Goal: Participate in discussion: Engage in conversation with other users on a specific topic

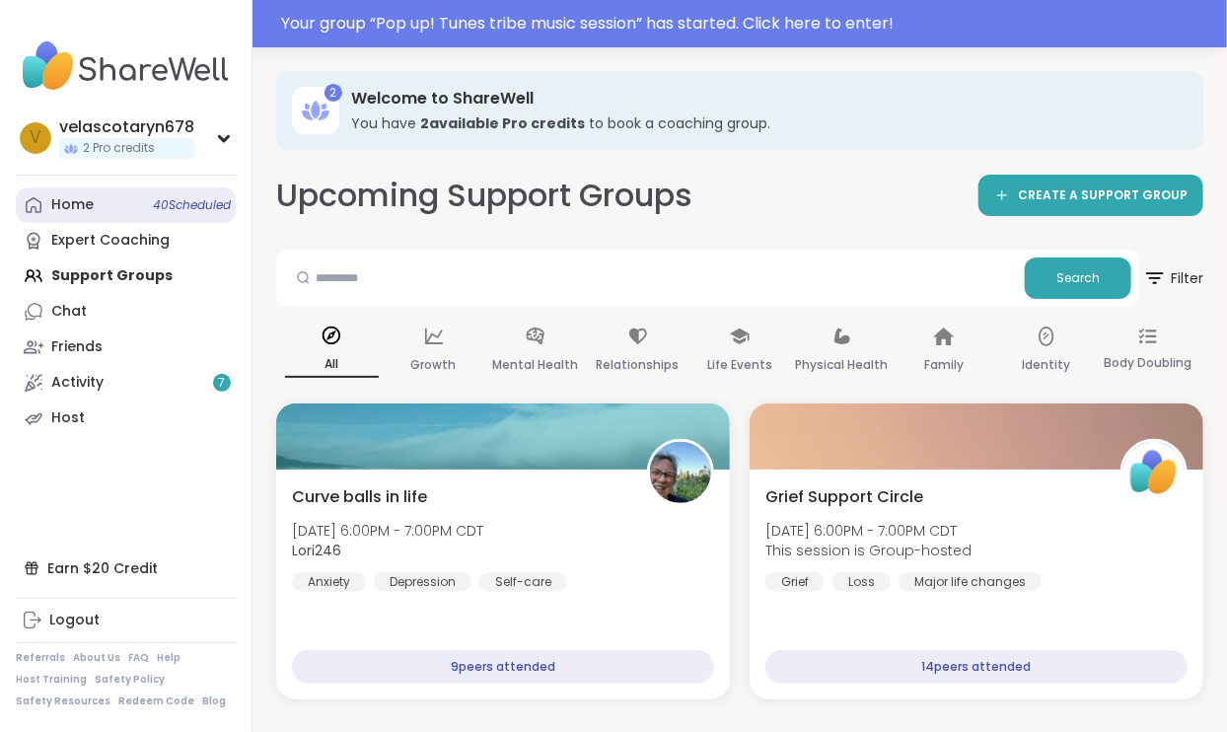
click at [186, 207] on span "40 Scheduled" at bounding box center [192, 205] width 78 height 16
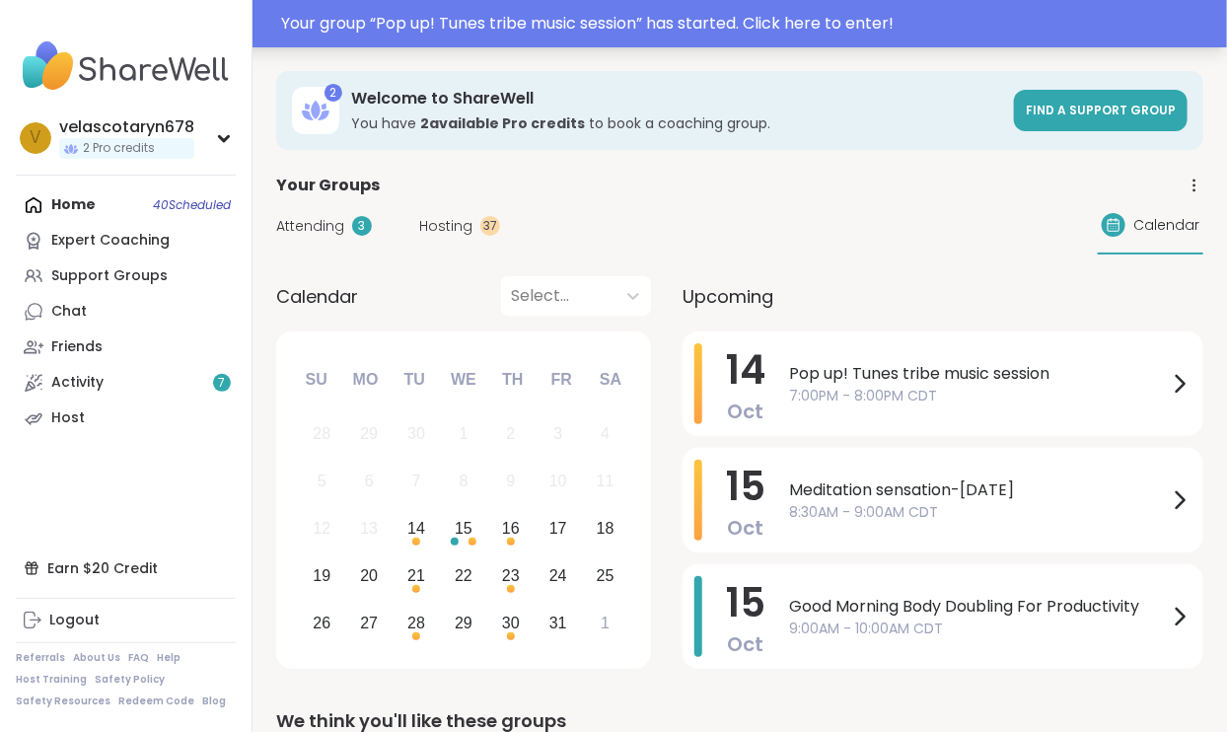
click at [884, 19] on div "Your group “ Pop up! Tunes tribe music session ” has started. Click here to ent…" at bounding box center [748, 24] width 934 height 24
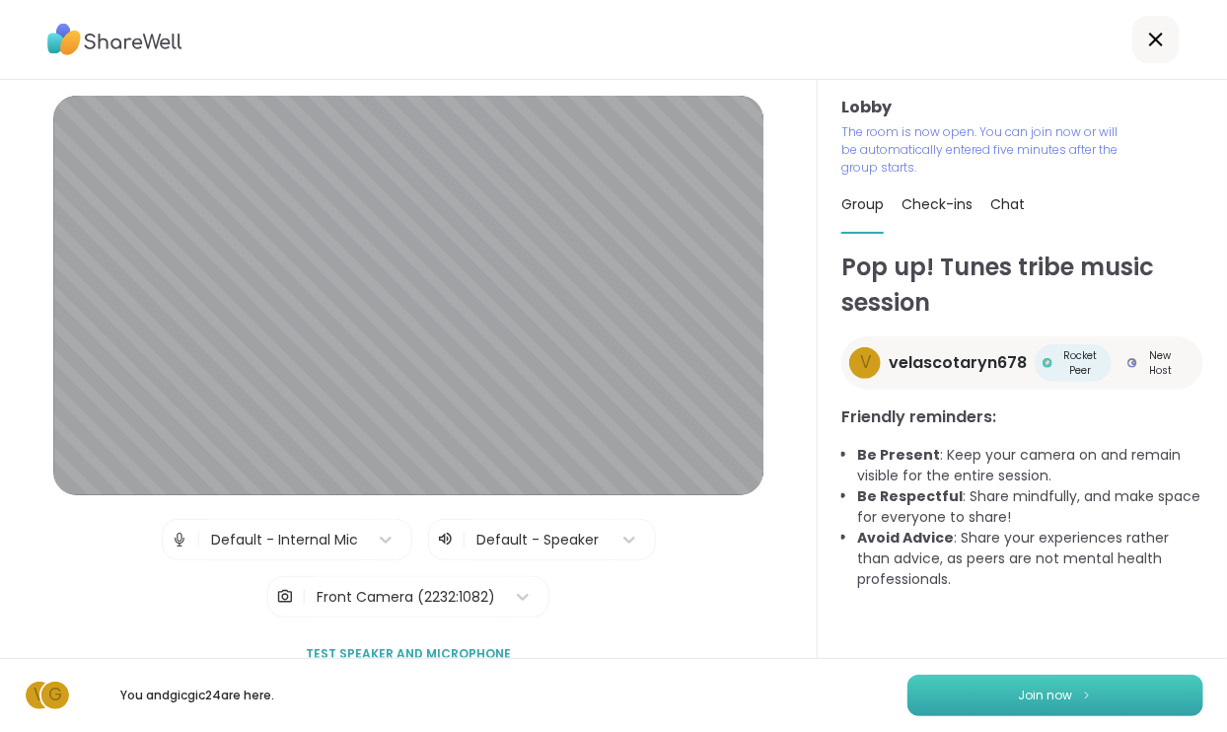
click at [1099, 703] on button "Join now" at bounding box center [1056, 695] width 296 height 41
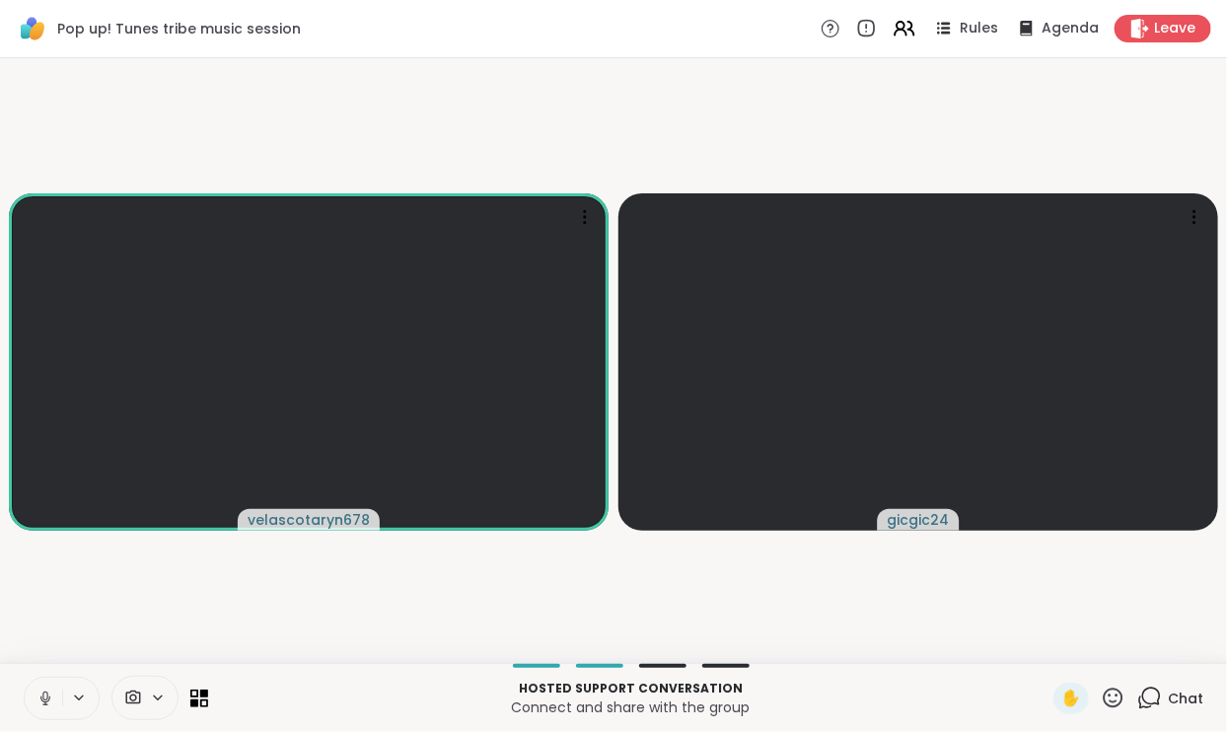
click at [1153, 692] on icon at bounding box center [1150, 698] width 25 height 25
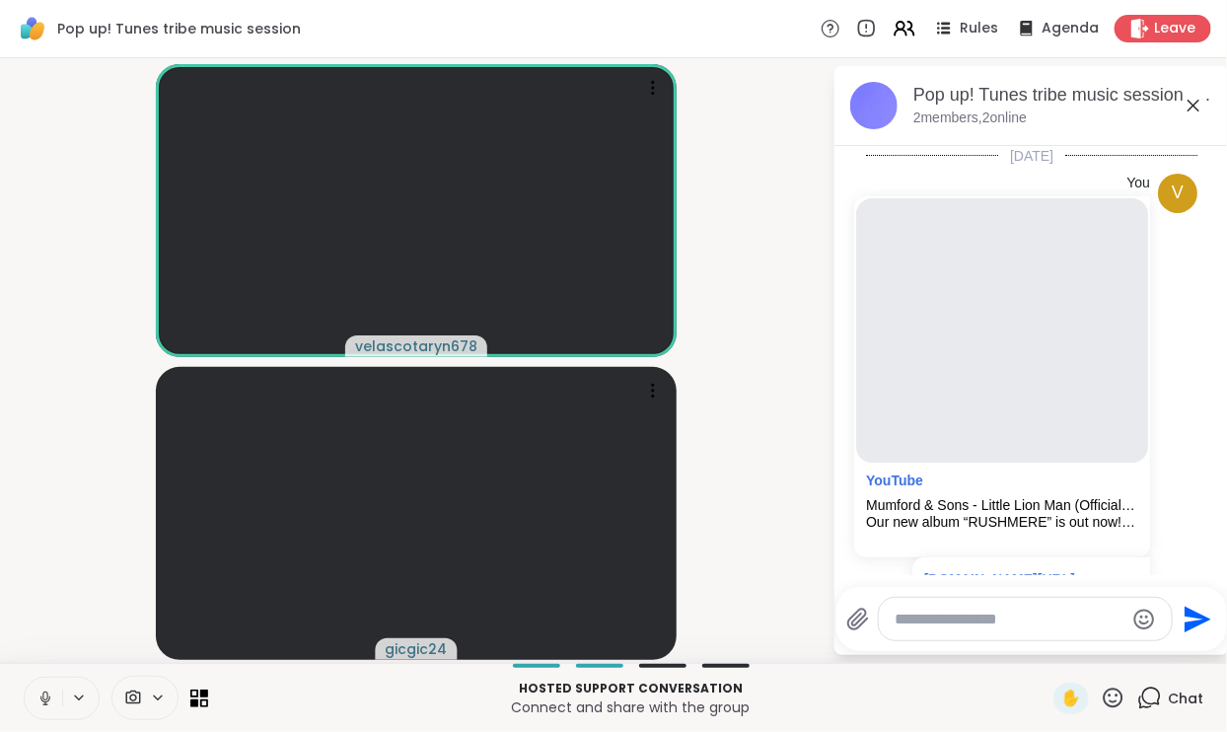
scroll to position [71, 0]
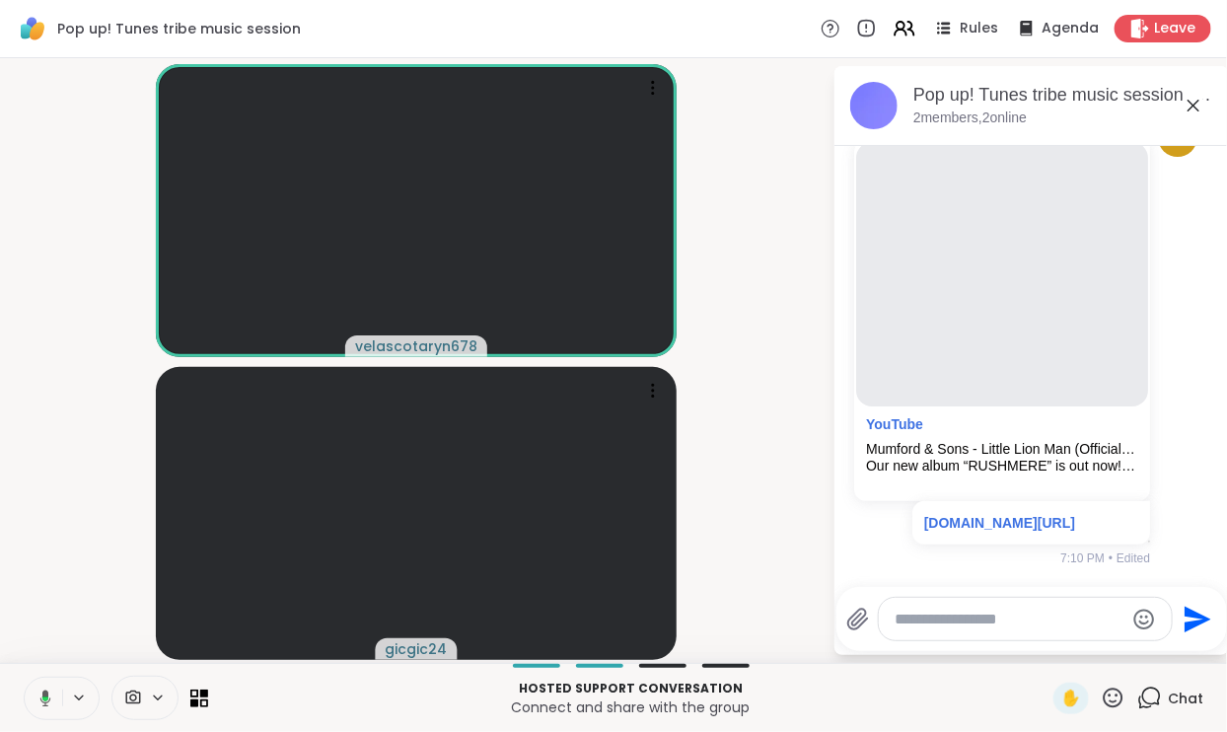
click at [51, 696] on button at bounding box center [42, 698] width 40 height 41
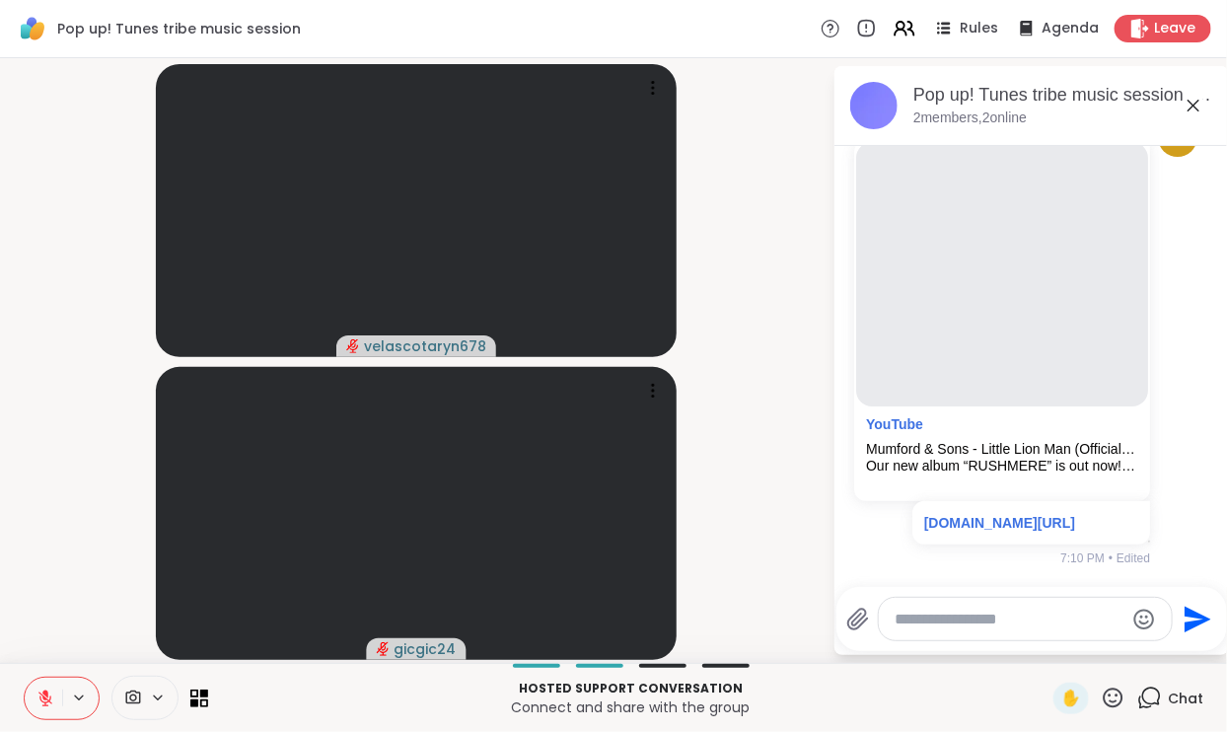
click at [1196, 108] on icon at bounding box center [1194, 106] width 24 height 24
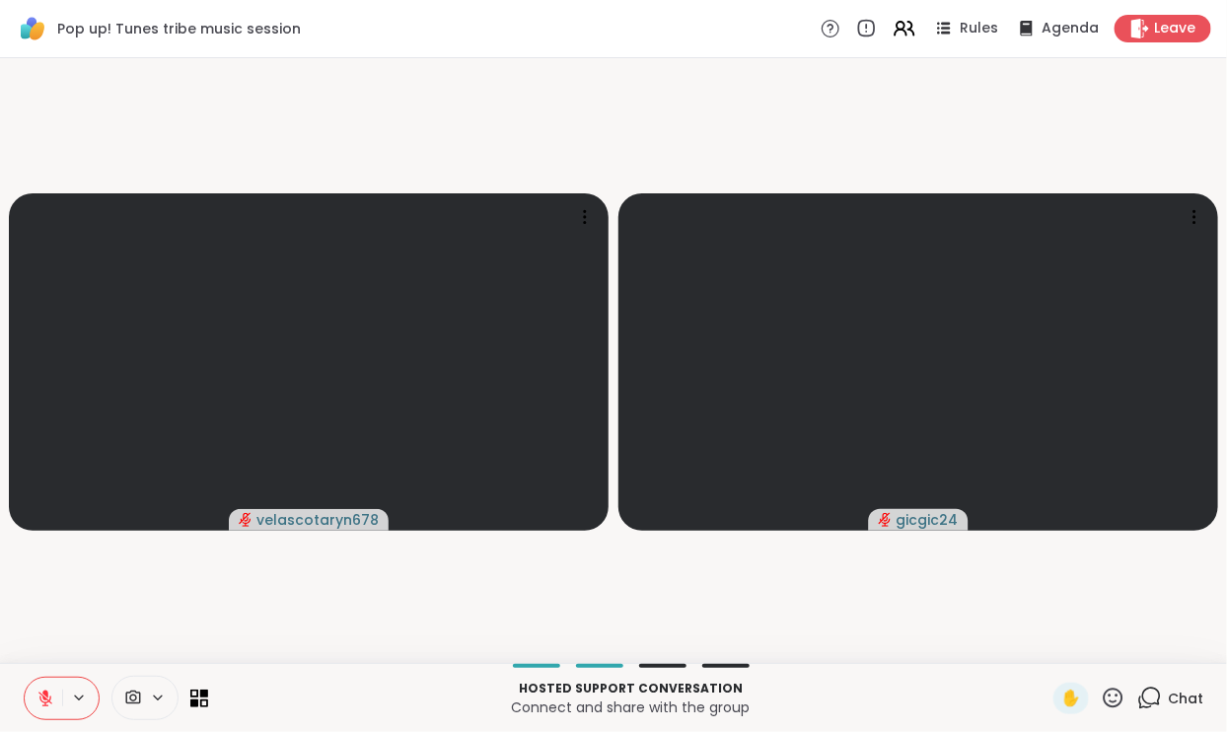
click at [40, 698] on icon at bounding box center [46, 699] width 18 height 18
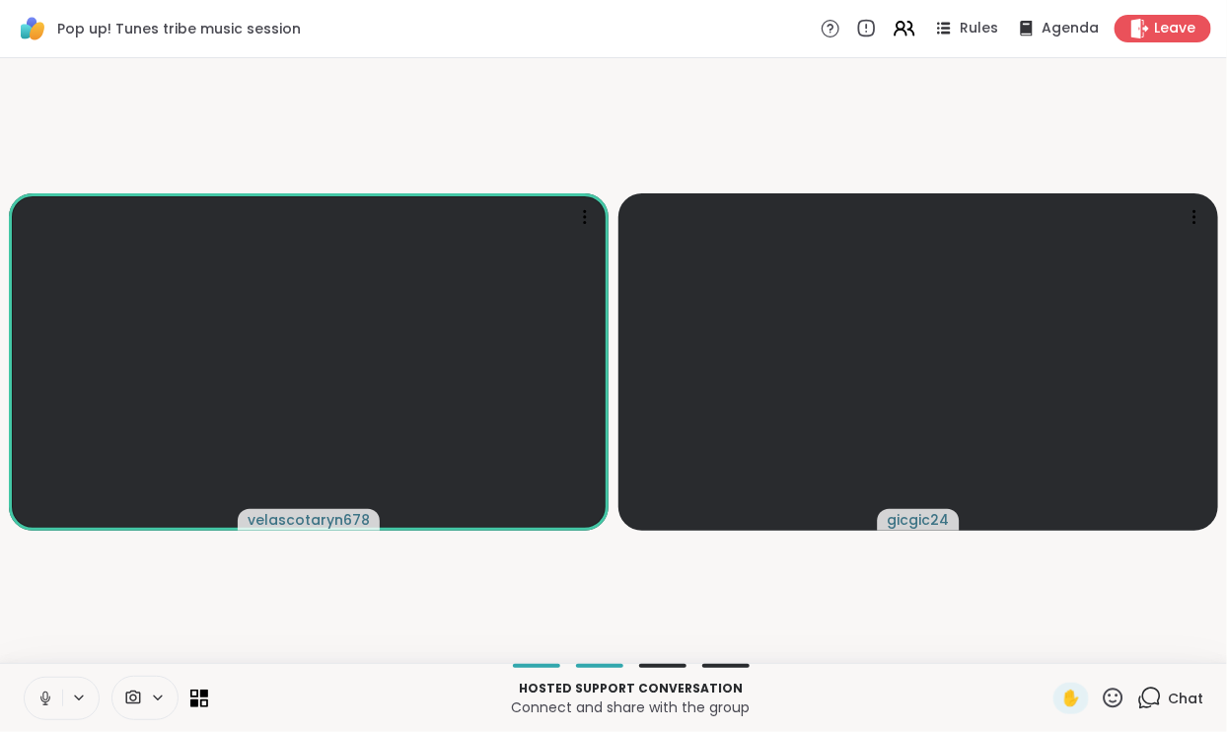
click at [1193, 700] on span "Chat" at bounding box center [1186, 699] width 36 height 20
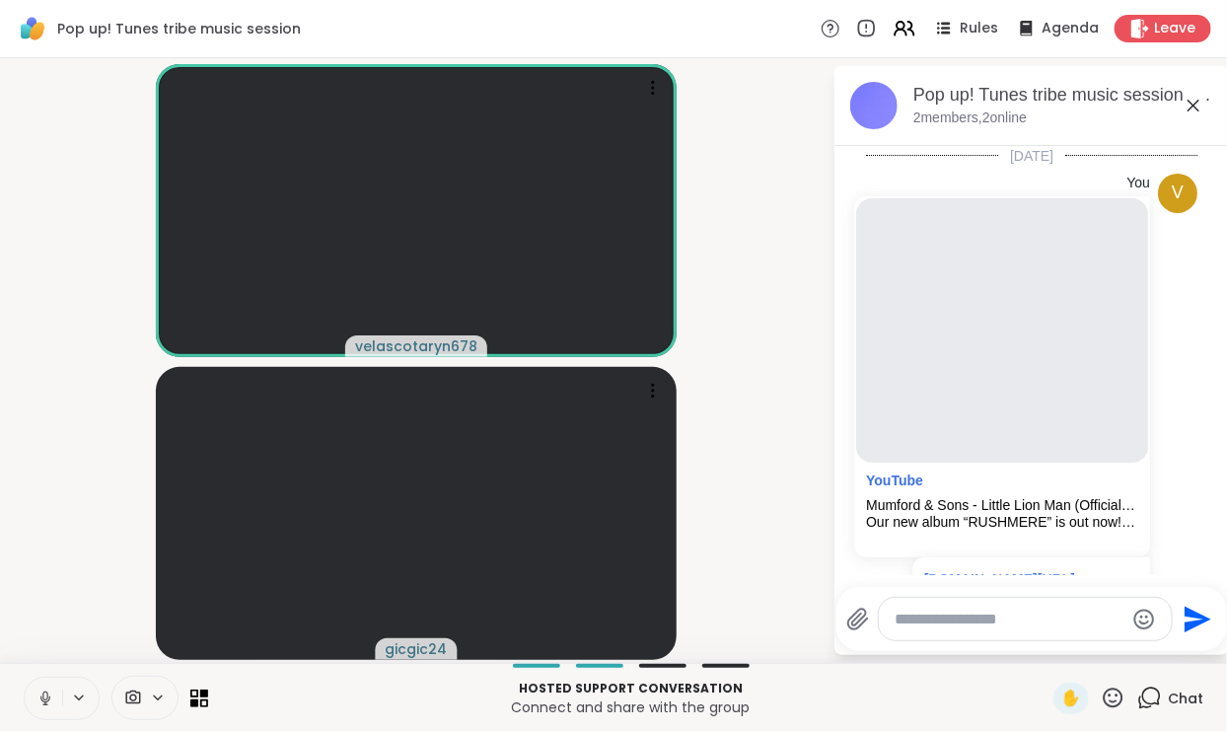
scroll to position [555, 0]
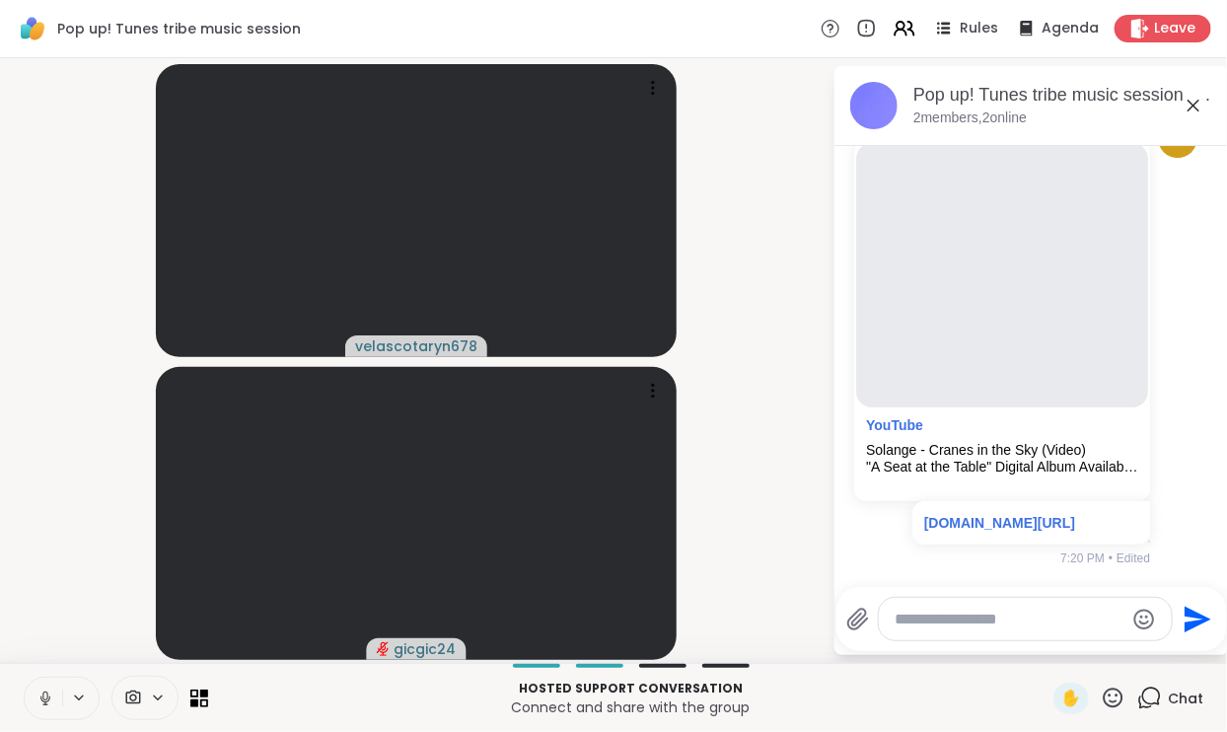
click at [44, 692] on icon at bounding box center [44, 696] width 5 height 9
click at [53, 691] on button at bounding box center [43, 698] width 37 height 41
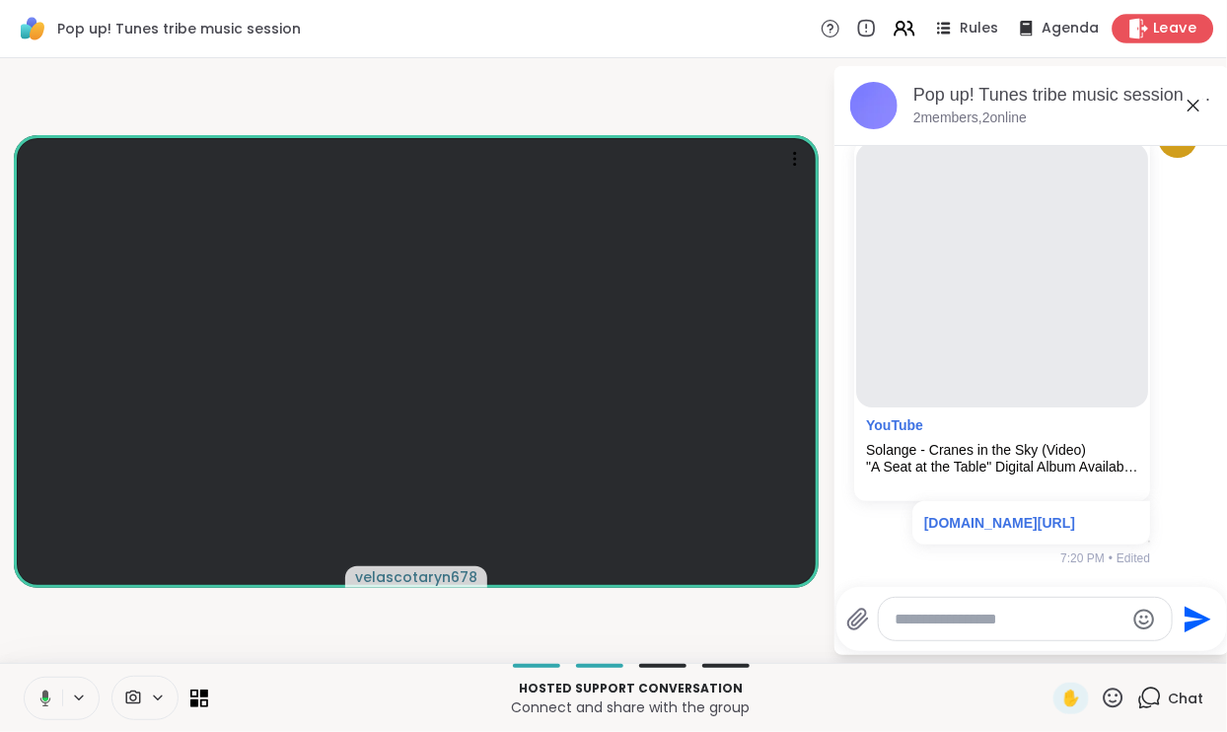
click at [1156, 31] on span "Leave" at bounding box center [1175, 29] width 43 height 21
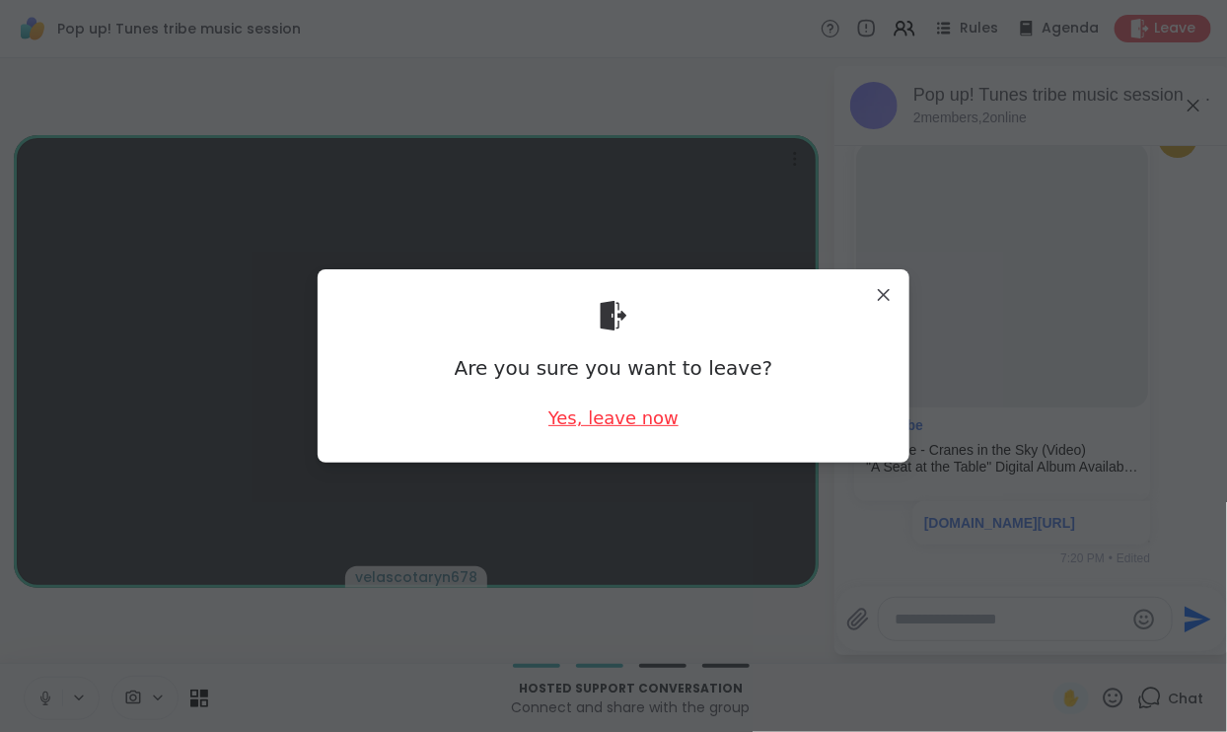
click at [638, 421] on div "Yes, leave now" at bounding box center [614, 418] width 130 height 25
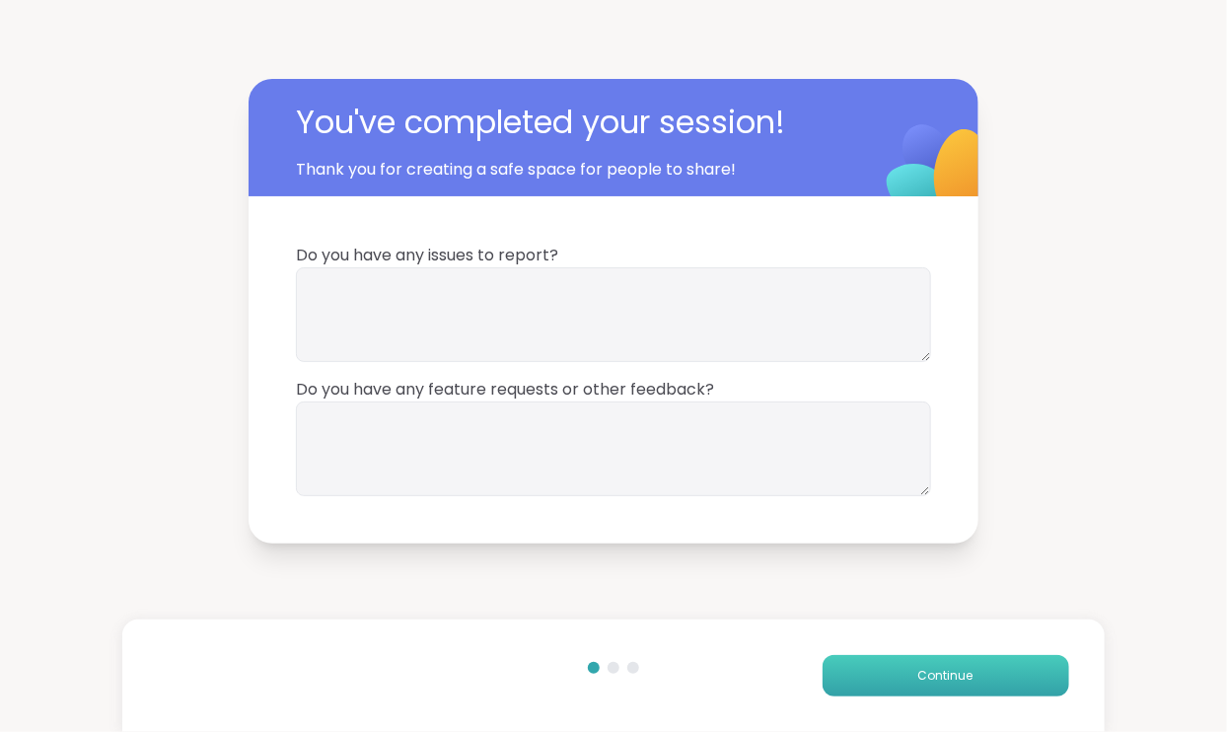
click at [933, 685] on span "Continue" at bounding box center [946, 676] width 55 height 18
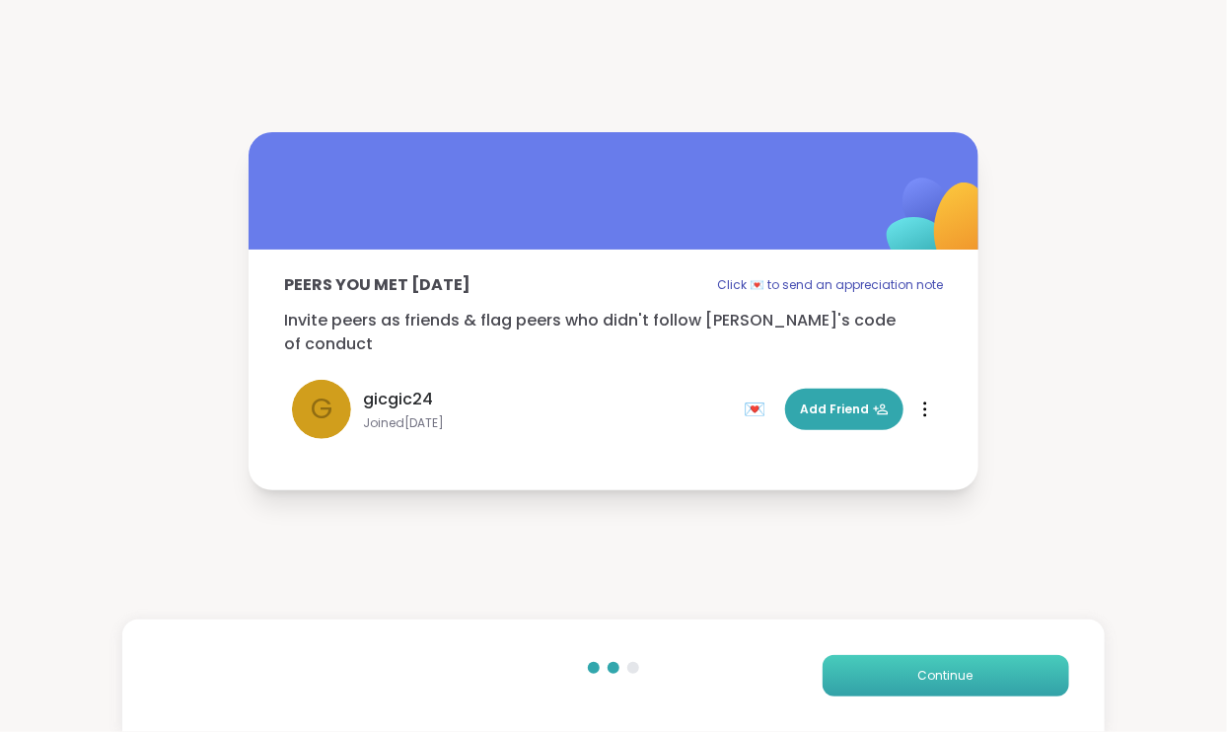
click at [936, 686] on button "Continue" at bounding box center [946, 675] width 247 height 41
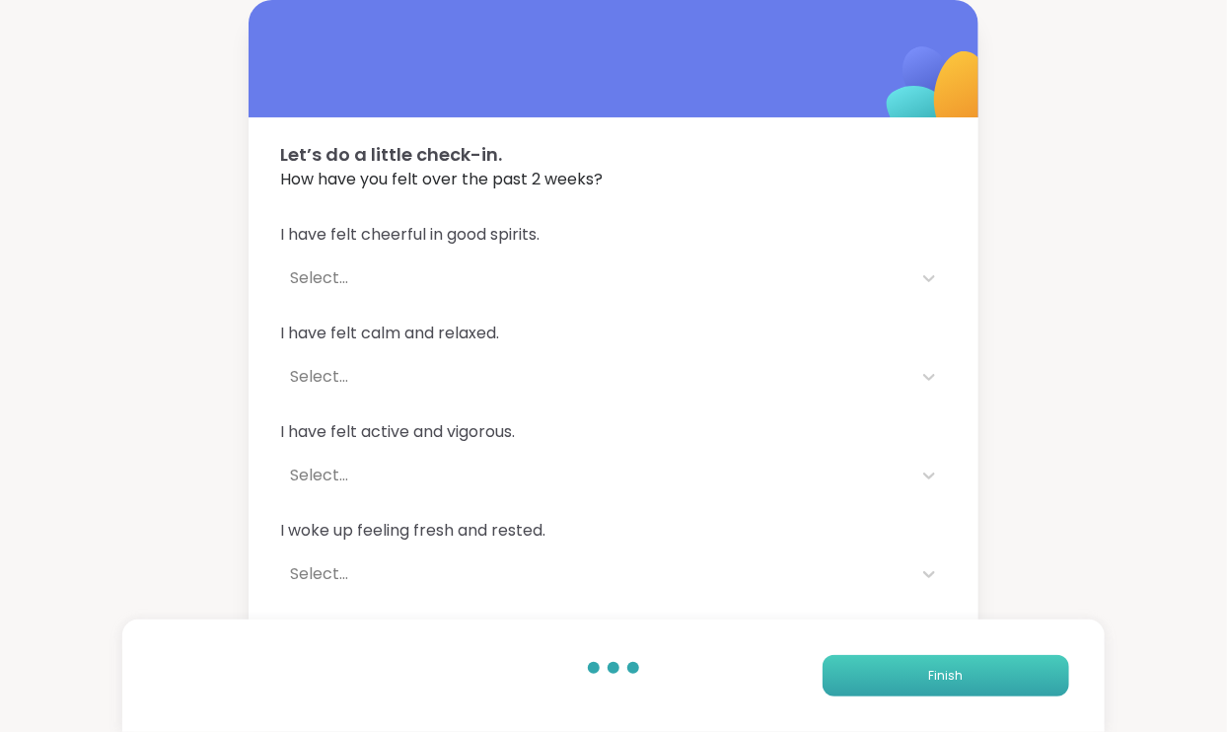
click at [938, 686] on button "Finish" at bounding box center [946, 675] width 247 height 41
